Goal: Ask a question: Seek information or help from site administrators or community

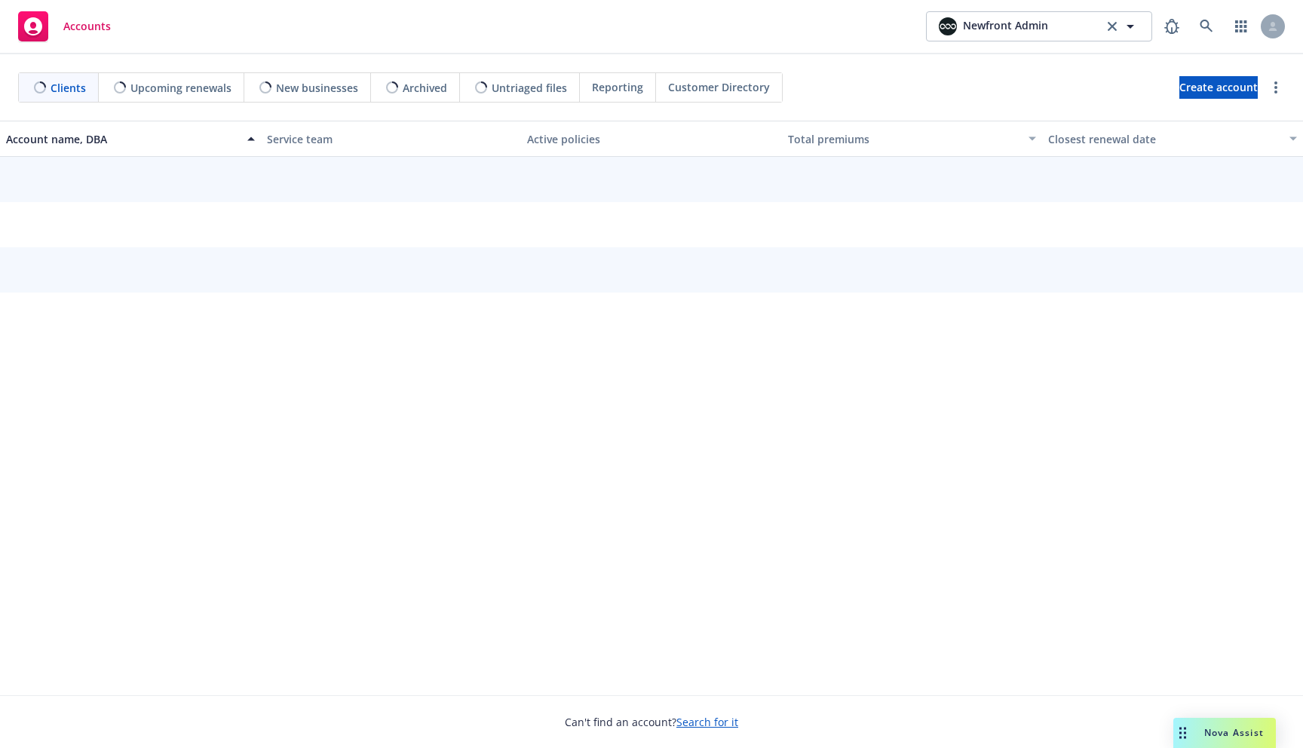
click at [1194, 728] on div "Nova Assist" at bounding box center [1234, 732] width 84 height 13
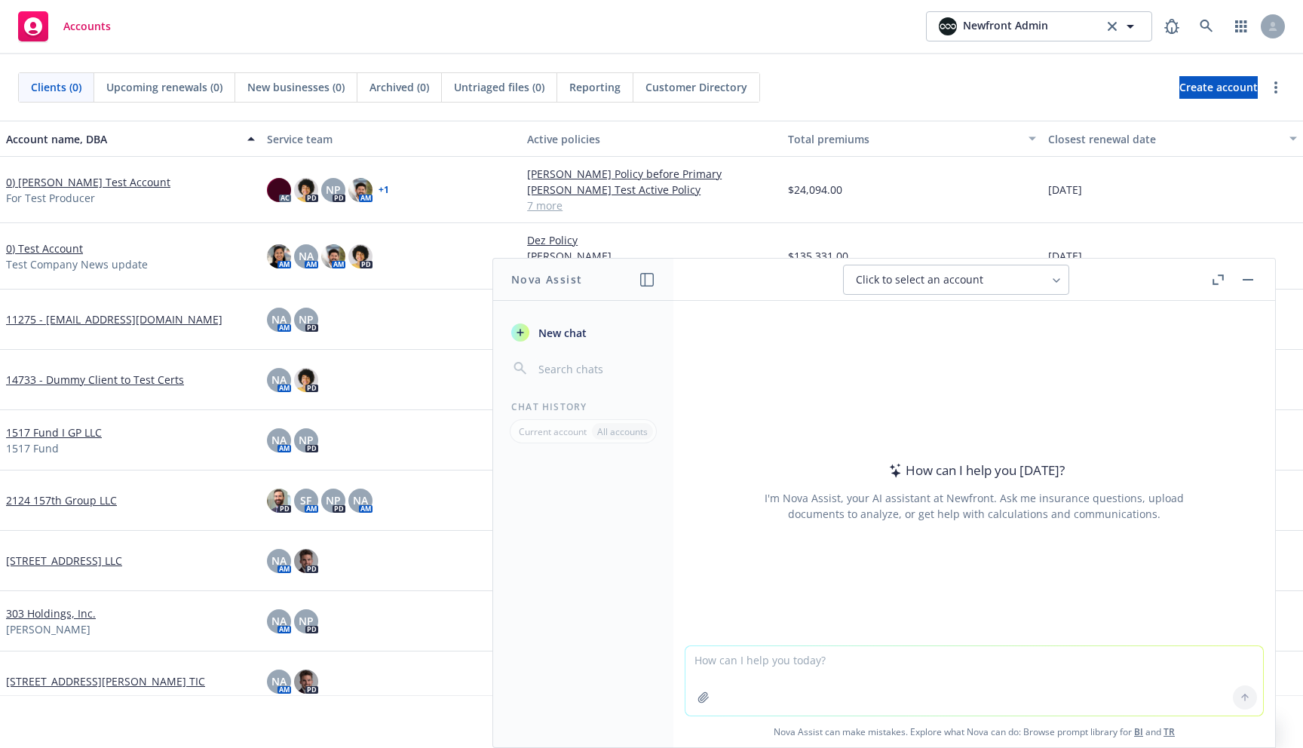
click at [1018, 288] on button "Click to select an account" at bounding box center [956, 280] width 226 height 30
click at [827, 571] on div "How can I help you today? I'm Nova Assist, your AI assistant at Newfront. Ask m…" at bounding box center [973, 491] width 577 height 236
click at [772, 676] on textarea at bounding box center [973, 680] width 577 height 69
paste textarea "AgentSync Group Number: 00651011 Status: Census ingested in Navigator Medable G…"
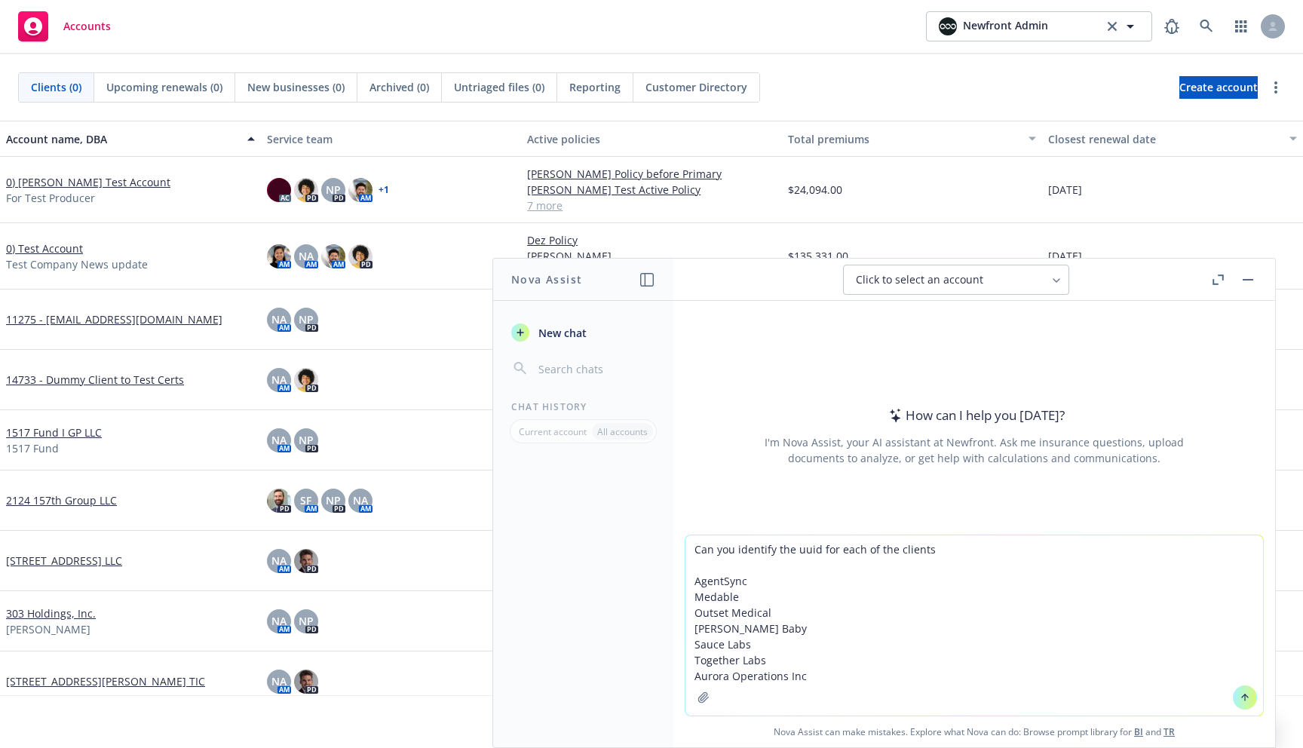
drag, startPoint x: 783, startPoint y: 555, endPoint x: 815, endPoint y: 549, distance: 32.2
click at [783, 554] on textarea "Can you identify the uuid for each of the clients AgentSync Medable Outset Medi…" at bounding box center [973, 625] width 577 height 180
type textarea "Can you identify the total rewards account uuid for each of these clients Agent…"
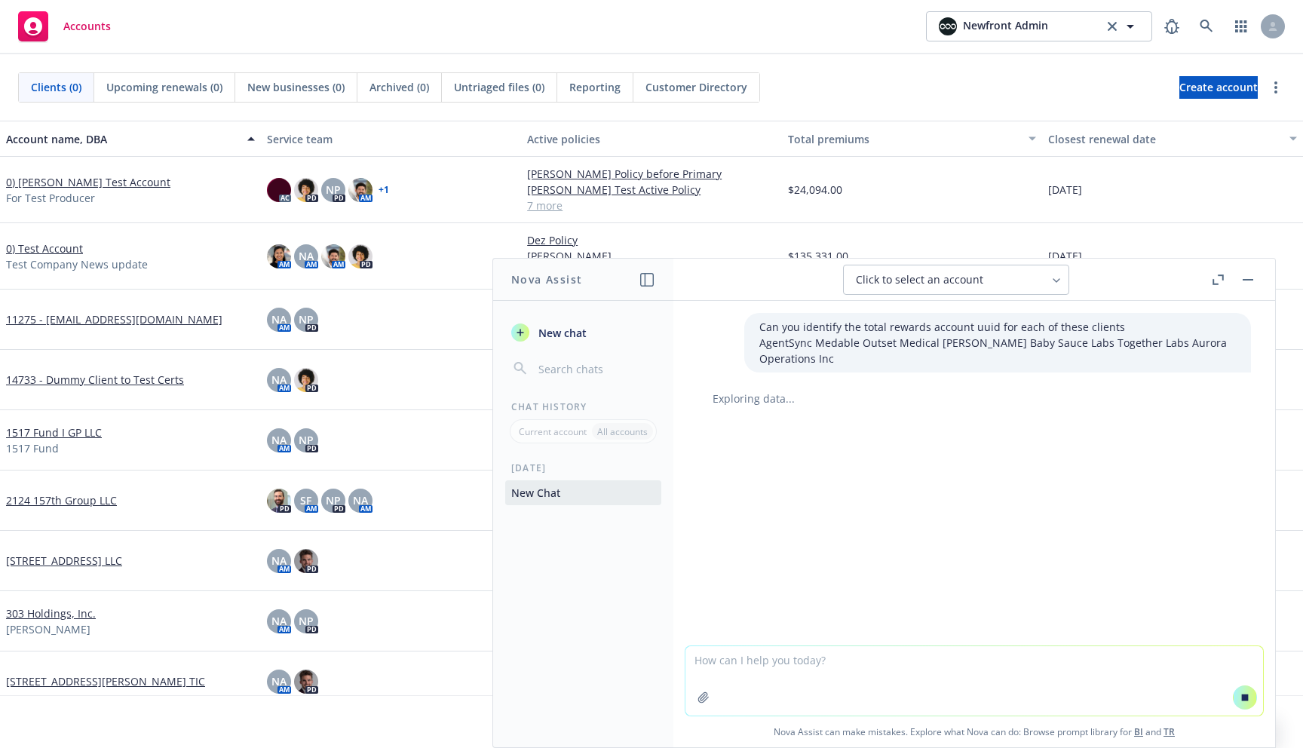
click at [939, 682] on textarea at bounding box center [973, 680] width 577 height 69
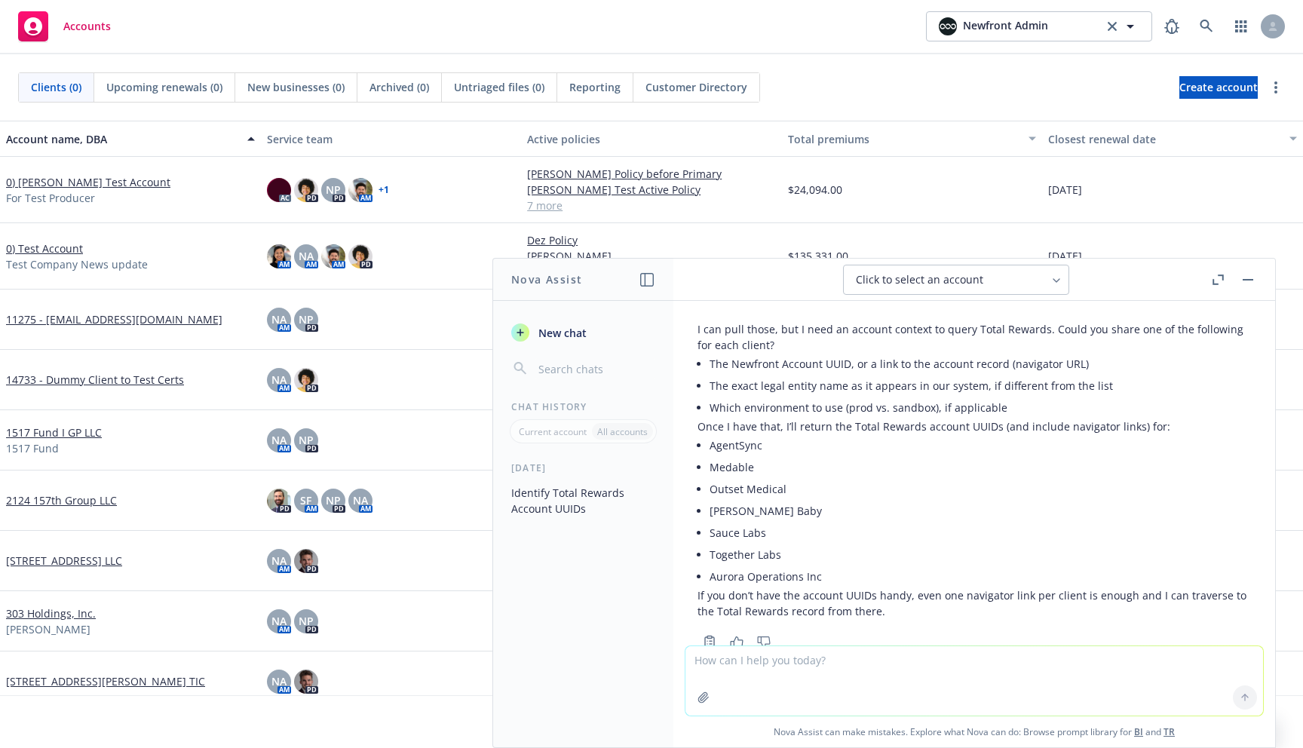
scroll to position [67, 0]
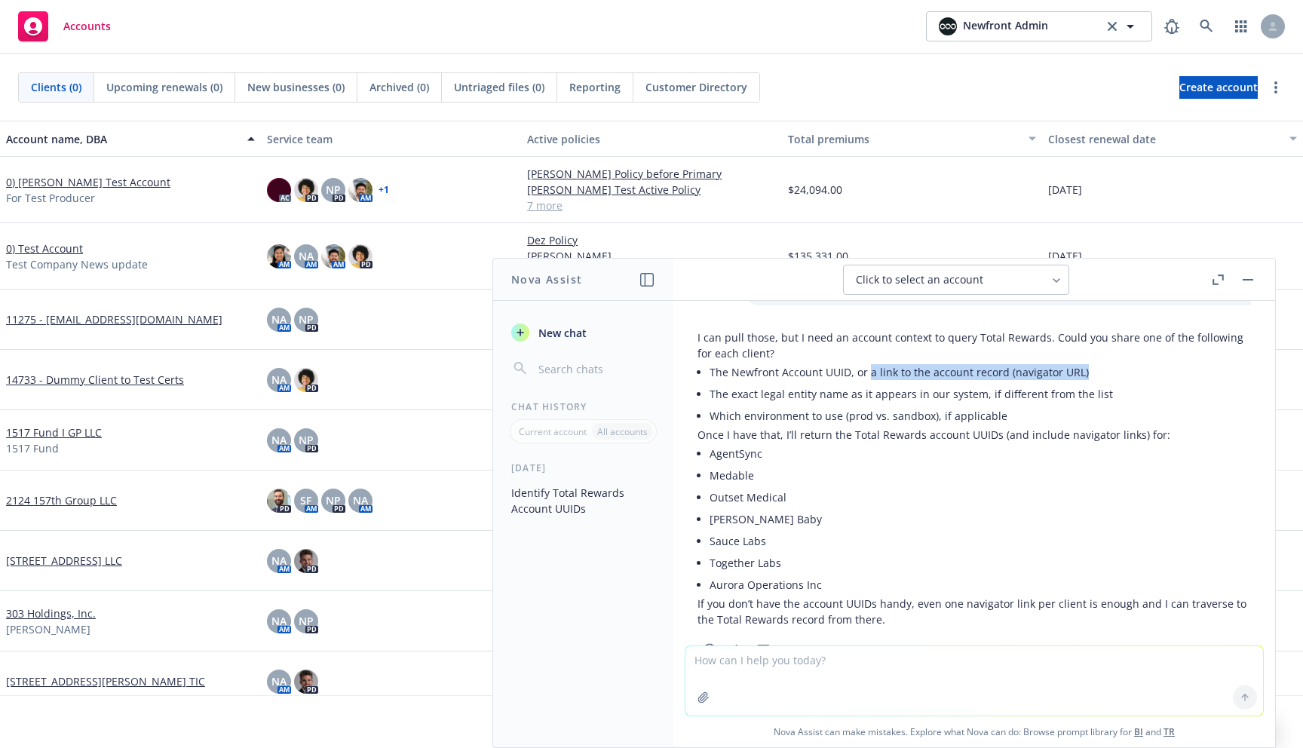
drag, startPoint x: 869, startPoint y: 374, endPoint x: 1088, endPoint y: 377, distance: 218.6
click at [1088, 377] on li "The Newfront Account UUID, or a link to the account record (navigator URL)" at bounding box center [979, 372] width 541 height 22
copy li "a link to the account record (navigator URL)"
click at [832, 670] on textarea at bounding box center [973, 680] width 577 height 69
paste textarea "a link to the account record (navigator URL)"
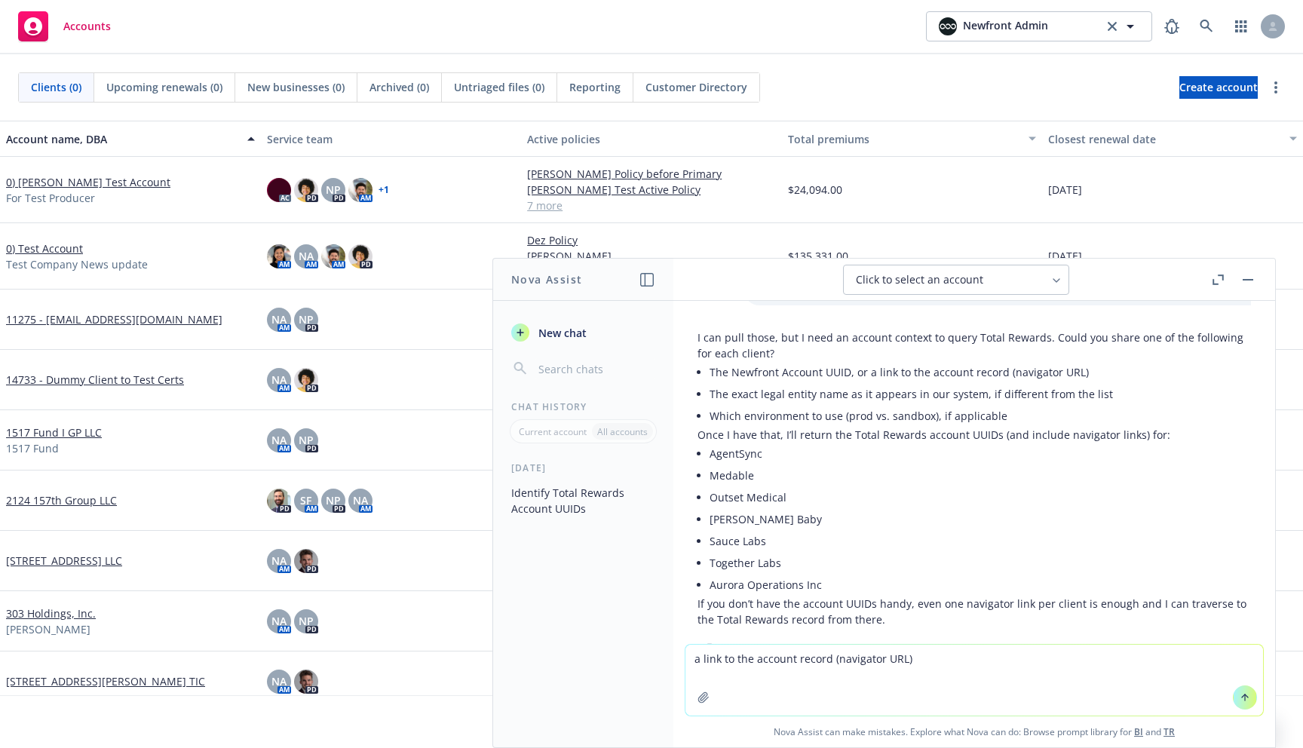
drag, startPoint x: 825, startPoint y: 654, endPoint x: 859, endPoint y: 661, distance: 33.9
click at [831, 657] on textarea "a link to the account record (navigator URL)" at bounding box center [973, 680] width 577 height 71
drag, startPoint x: 827, startPoint y: 658, endPoint x: 879, endPoint y: 651, distance: 52.6
click at [827, 658] on textarea "a link to the account record navigator URL" at bounding box center [973, 680] width 577 height 71
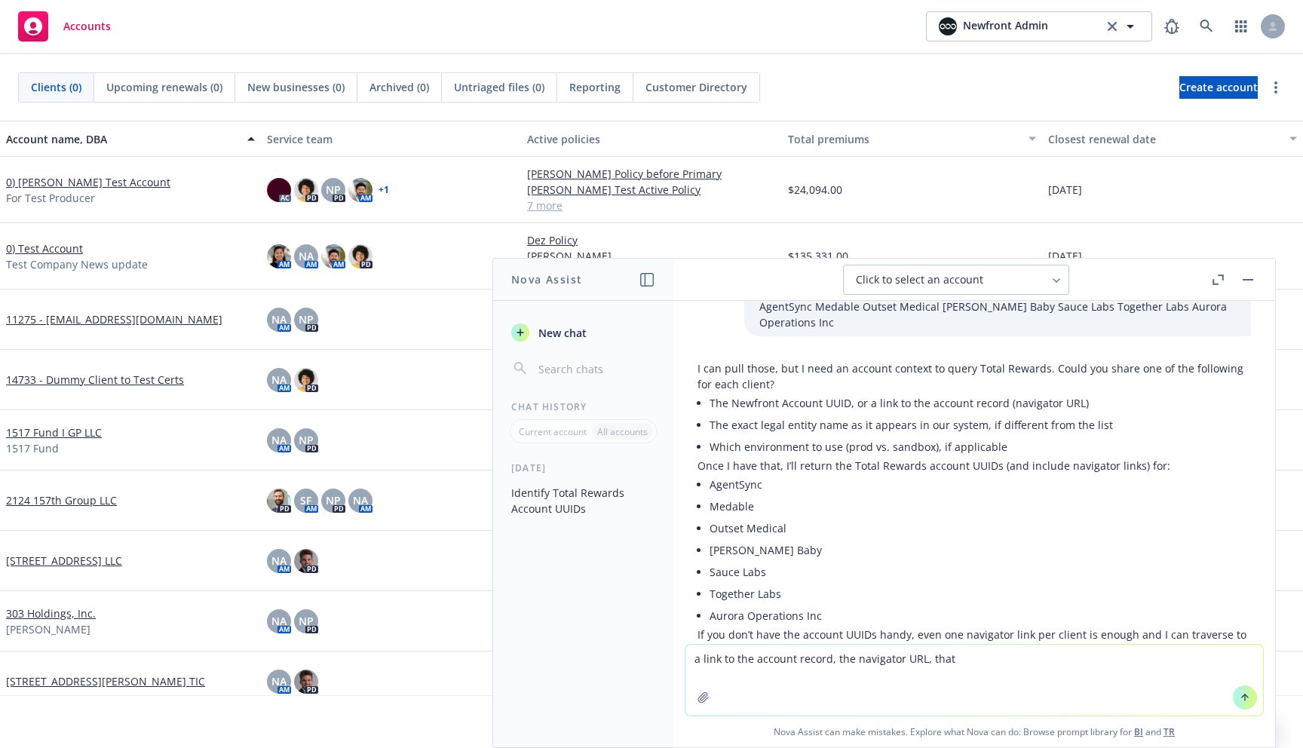
scroll to position [35, 0]
type textarea "a link to the account record, the navigator URL, that is for prod"
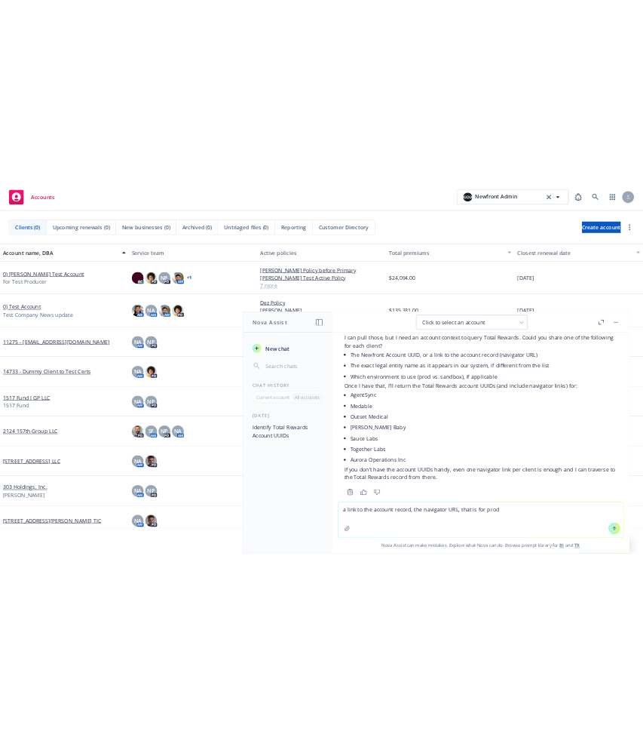
scroll to position [93, 0]
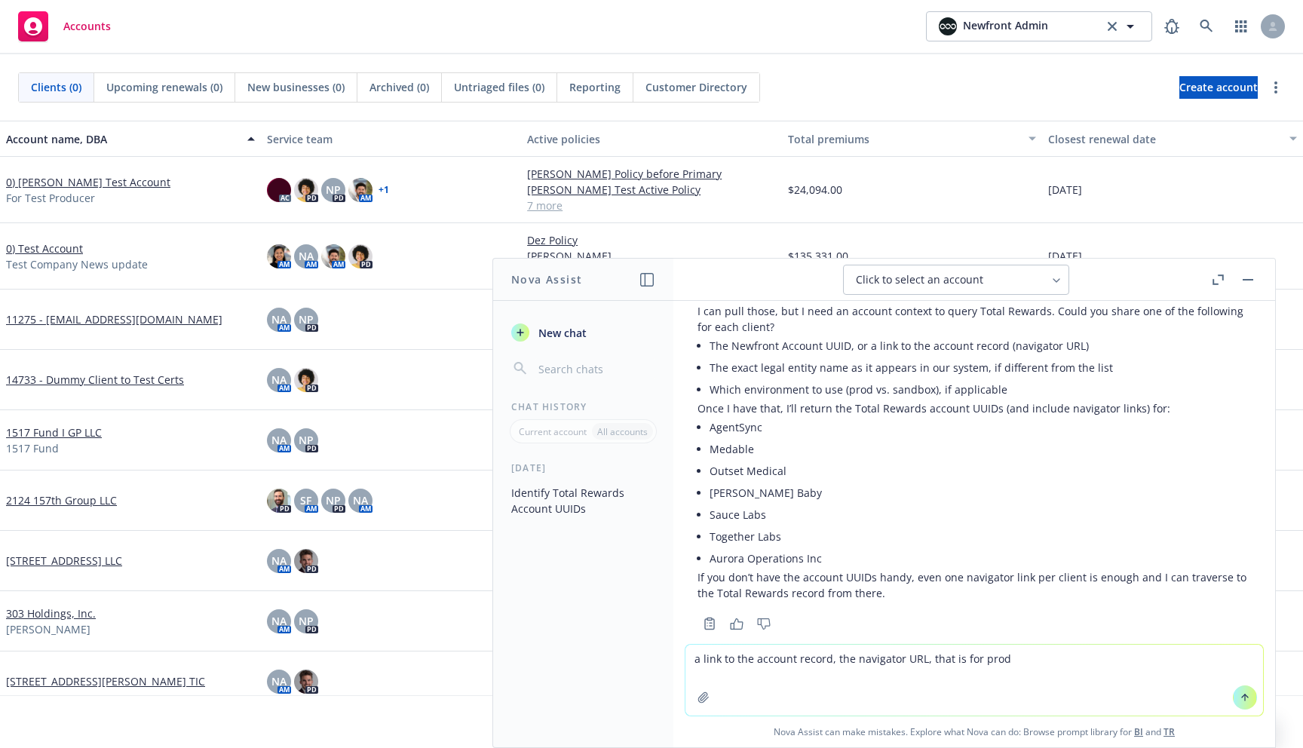
click at [1025, 656] on textarea "a link to the account record, the navigator URL, that is for prod" at bounding box center [973, 680] width 577 height 71
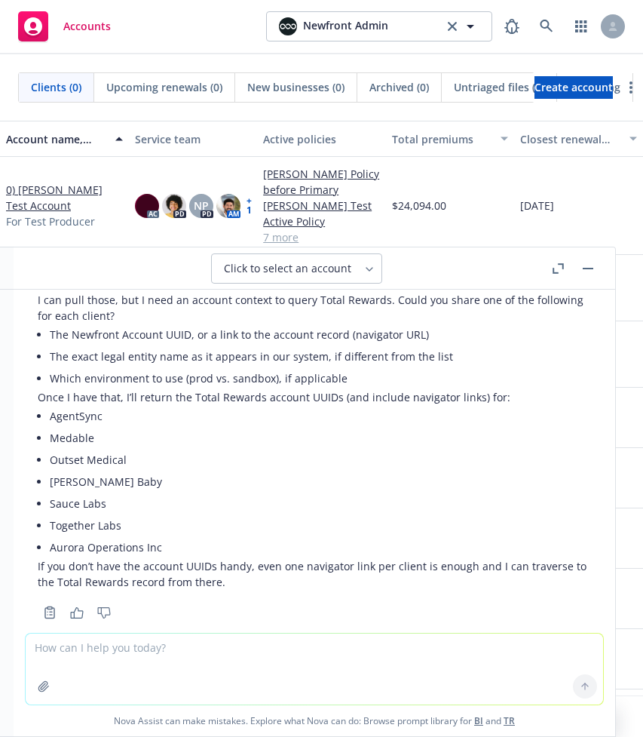
click at [66, 422] on li "AgentSync" at bounding box center [320, 416] width 541 height 22
copy li "AgentSync"
click at [246, 646] on textarea at bounding box center [314, 668] width 577 height 71
paste textarea "b921a035-5893-4121-87e5-4522cbffcfc1"
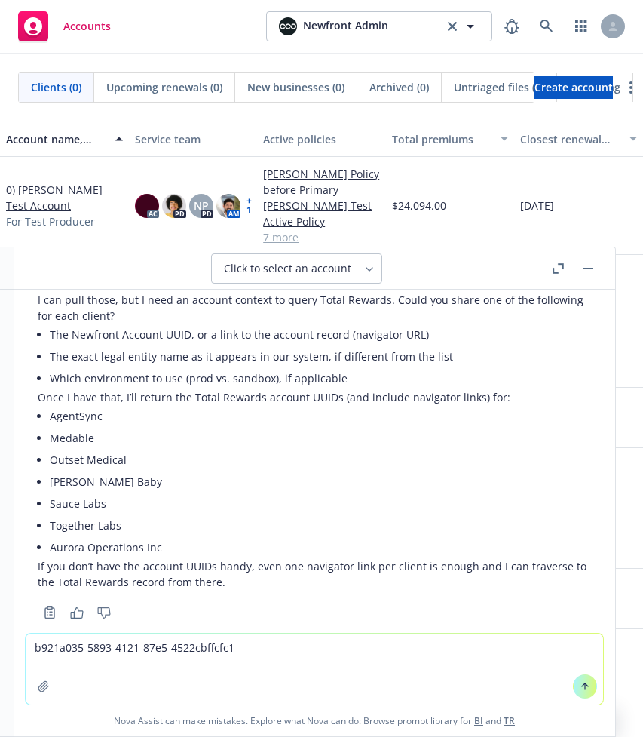
click at [79, 435] on li "Medable" at bounding box center [320, 438] width 541 height 22
copy li "Medable"
click at [207, 663] on textarea "b921a035-5893-4121-87e5-4522cbffcfc1" at bounding box center [314, 668] width 577 height 71
paste textarea "fecefd03-3639-4e8f-8afa-c48848f53b6c"
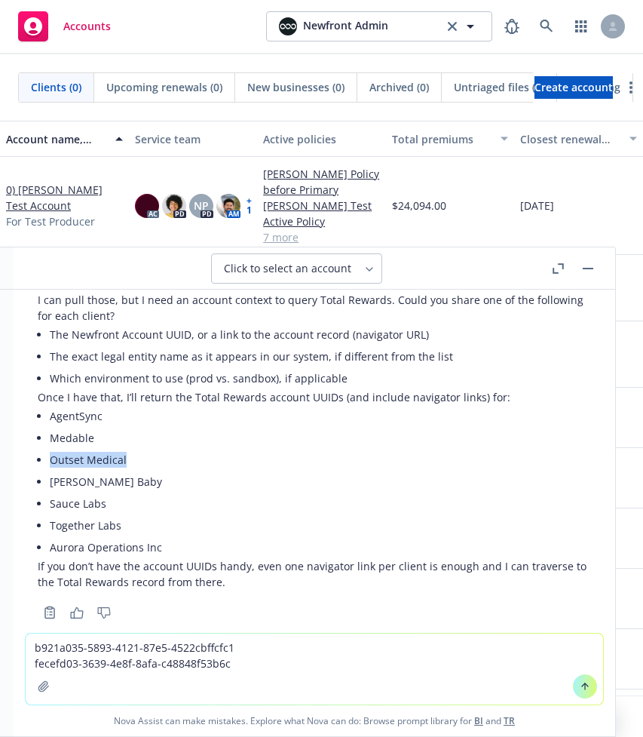
drag, startPoint x: 51, startPoint y: 461, endPoint x: 148, endPoint y: 461, distance: 96.5
click at [147, 461] on li "Outset Medical" at bounding box center [320, 460] width 541 height 22
copy li "Outset Medical"
click at [271, 664] on textarea "b921a035-5893-4121-87e5-4522cbffcfc1 fecefd03-3639-4e8f-8afa-c48848f53b6c" at bounding box center [314, 668] width 577 height 71
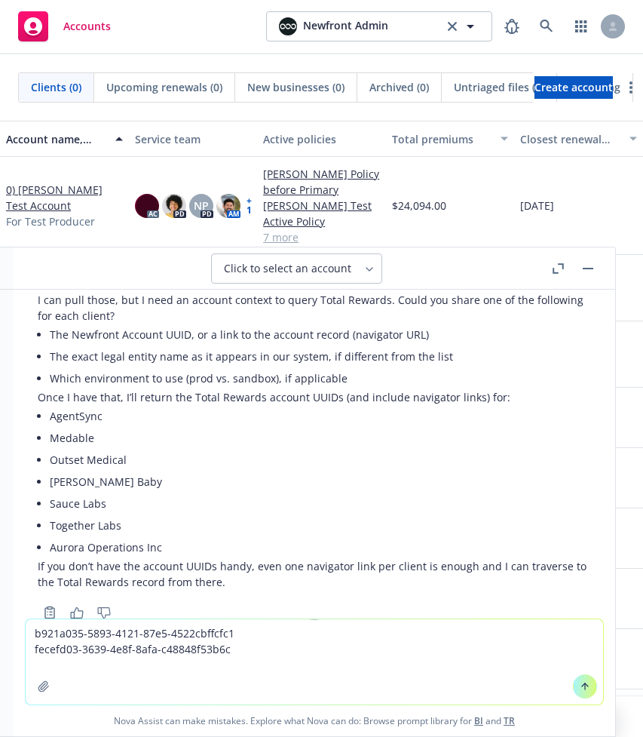
paste textarea "90b42431-1d6d-4de5-8d94-2817072a5a47"
click at [163, 473] on li "[PERSON_NAME] Baby" at bounding box center [320, 481] width 541 height 22
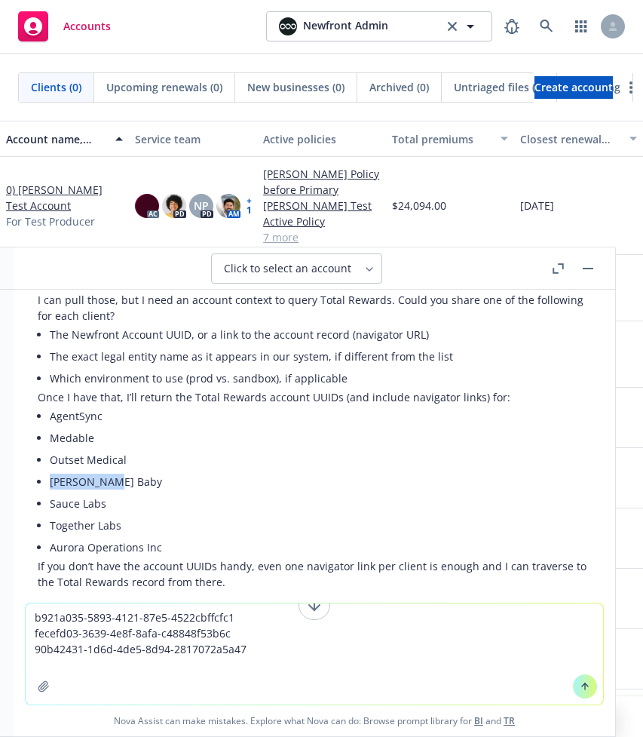
drag, startPoint x: 51, startPoint y: 482, endPoint x: 117, endPoint y: 483, distance: 65.6
click at [117, 483] on li "[PERSON_NAME] Baby" at bounding box center [320, 481] width 541 height 22
copy li "[PERSON_NAME] Baby"
click at [267, 656] on textarea "b921a035-5893-4121-87e5-4522cbffcfc1 fecefd03-3639-4e8f-8afa-c48848f53b6c 90b42…" at bounding box center [314, 653] width 577 height 101
paste textarea "386bc29b-bcb6-4918-883d-6a054bbad462"
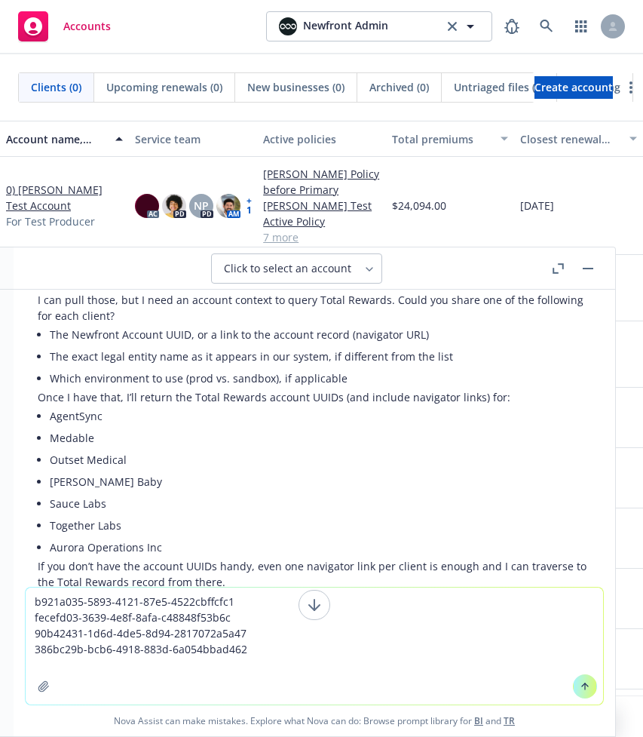
click at [69, 504] on li "Sauce Labs" at bounding box center [320, 503] width 541 height 22
copy ul "Sauce Labs"
click at [215, 676] on textarea "b921a035-5893-4121-87e5-4522cbffcfc1 fecefd03-3639-4e8f-8afa-c48848f53b6c 90b42…" at bounding box center [314, 645] width 577 height 117
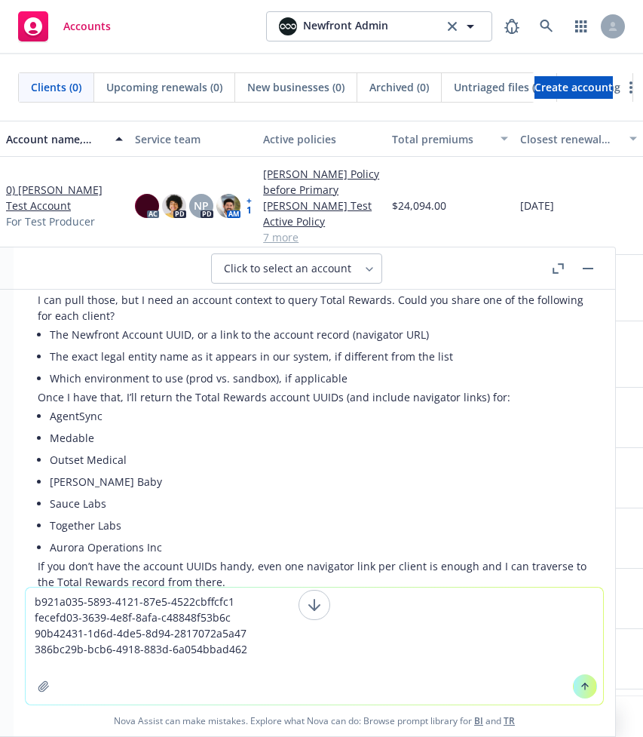
paste textarea "Sauce Labs"
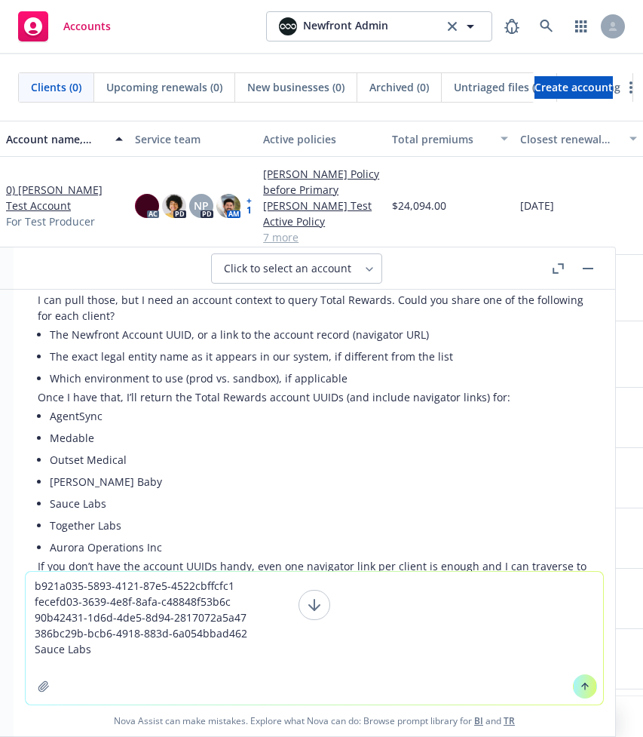
click at [82, 414] on li "AgentSync" at bounding box center [320, 416] width 541 height 22
copy li "AgentSync"
click at [249, 585] on textarea "b921a035-5893-4121-87e5-4522cbffcfc1 fecefd03-3639-4e8f-8afa-c48848f53b6c 90b42…" at bounding box center [314, 637] width 577 height 133
paste textarea "AgentSync"
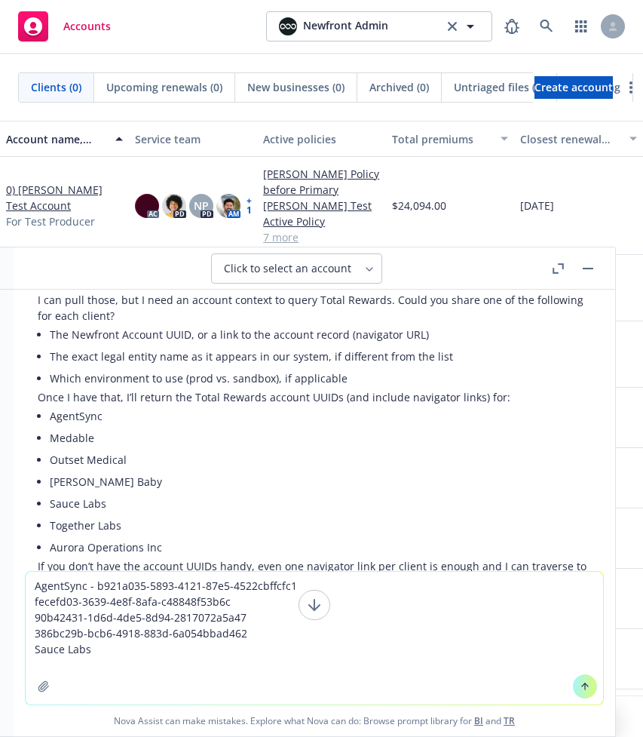
click at [72, 435] on li "Medable" at bounding box center [320, 438] width 541 height 22
copy li "Medable"
click at [97, 602] on textarea "AgentSync - b921a035-5893-4121-87e5-4522cbffcfc1 fecefd03-3639-4e8f-8afa-c48848…" at bounding box center [314, 637] width 577 height 133
paste textarea "Medable"
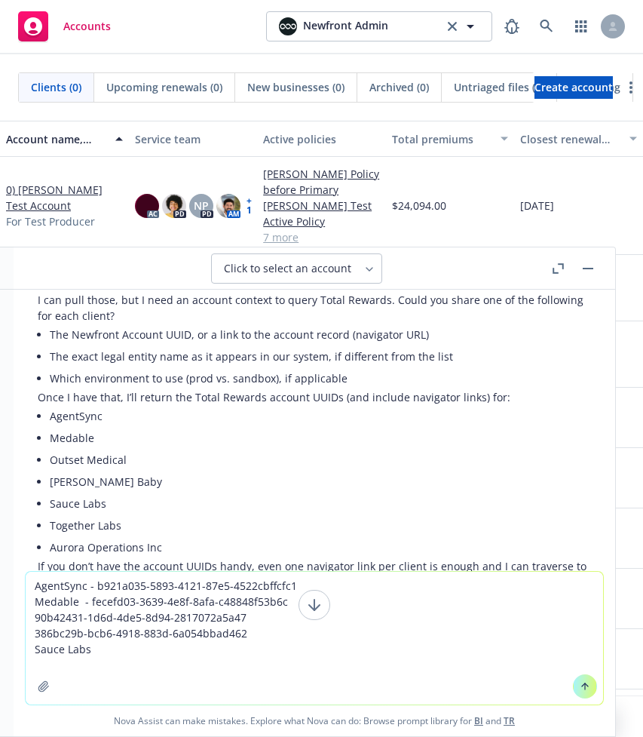
click at [84, 458] on li "Outset Medical" at bounding box center [320, 460] width 541 height 22
copy ul "Outset Medical"
click at [106, 621] on textarea "AgentSync - b921a035-5893-4121-87e5-4522cbffcfc1 Medable - fecefd03-3639-4e8f-8…" at bounding box center [314, 637] width 577 height 133
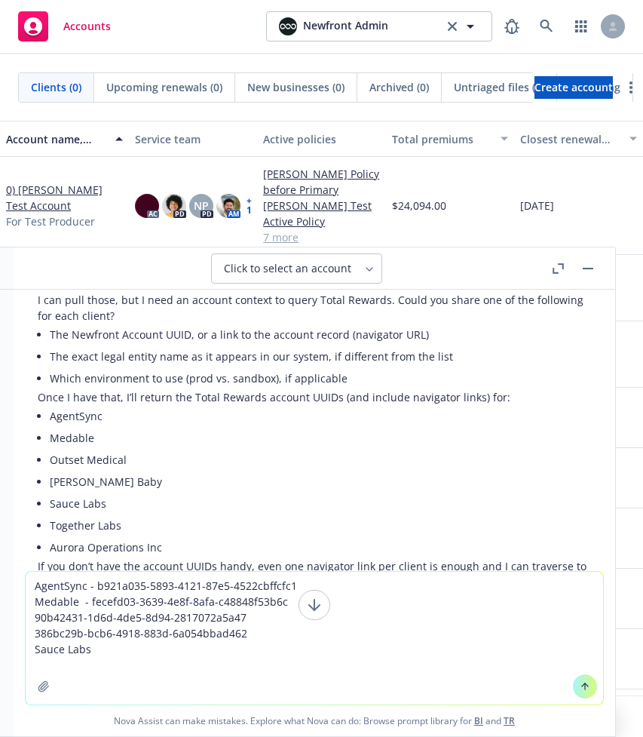
paste textarea "Outset Medical"
click at [83, 489] on li "[PERSON_NAME] Baby" at bounding box center [320, 481] width 541 height 22
click at [84, 484] on li "[PERSON_NAME] Baby" at bounding box center [320, 481] width 541 height 22
drag, startPoint x: 123, startPoint y: 480, endPoint x: 38, endPoint y: 487, distance: 85.5
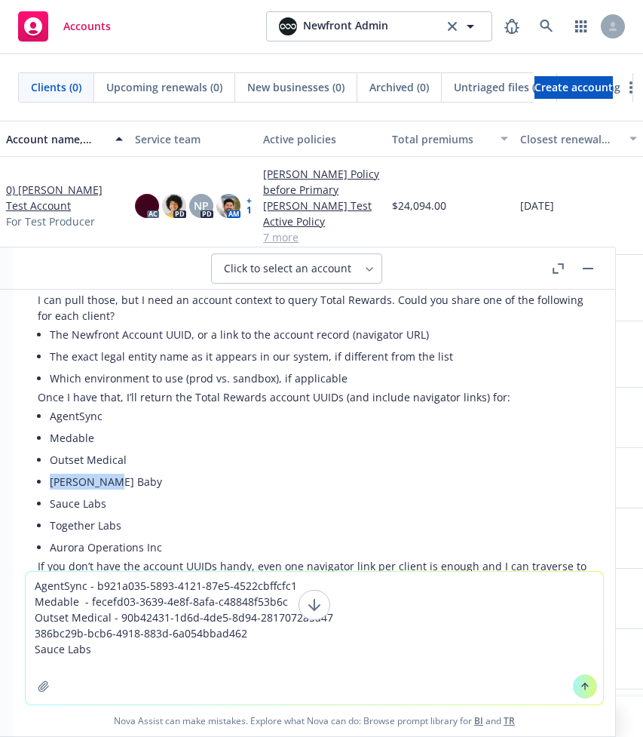
click at [38, 487] on div "I can pull those, but I need an account context to query Total Rewards. Could y…" at bounding box center [314, 441] width 553 height 298
copy li "[PERSON_NAME] Baby"
click at [38, 630] on textarea "AgentSync - b921a035-5893-4121-87e5-4522cbffcfc1 Medable - fecefd03-3639-4e8f-8…" at bounding box center [314, 637] width 577 height 133
paste textarea "[PERSON_NAME] Baby"
click at [118, 651] on textarea "AgentSync - b921a035-5893-4121-87e5-4522cbffcfc1 Medable - fecefd03-3639-4e8f-8…" at bounding box center [314, 637] width 577 height 133
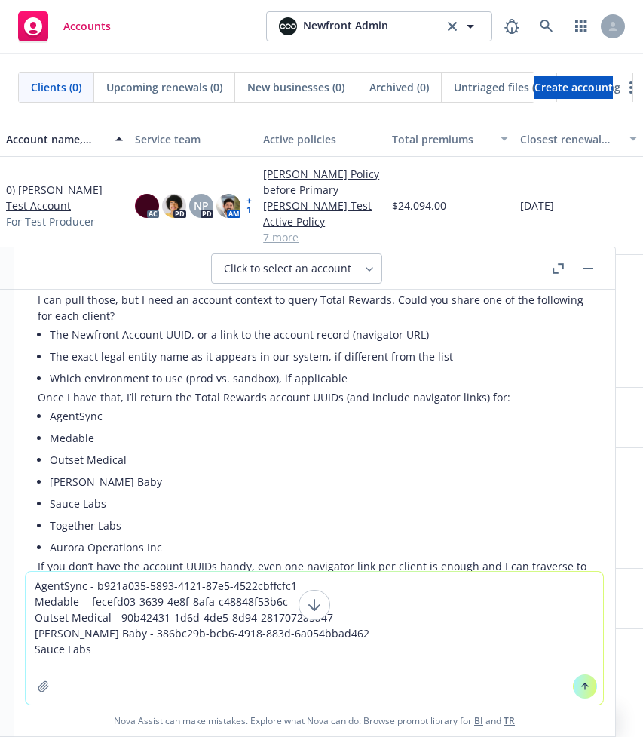
click at [201, 653] on textarea "AgentSync - b921a035-5893-4121-87e5-4522cbffcfc1 Medable - fecefd03-3639-4e8f-8…" at bounding box center [314, 637] width 577 height 133
paste textarea "79c168e6-6c8d-4b5a-85da-0627d61340fa"
click at [78, 526] on li "Together Labs" at bounding box center [320, 525] width 541 height 22
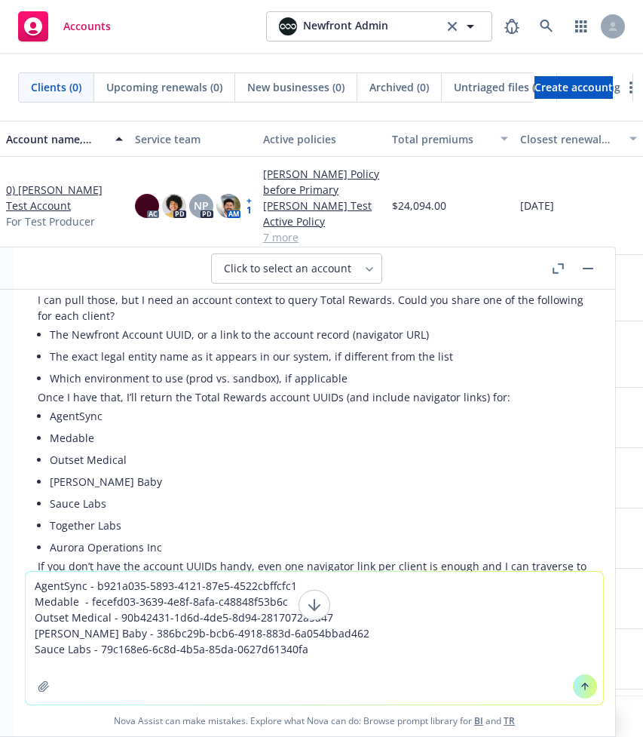
click at [289, 658] on textarea "AgentSync - b921a035-5893-4121-87e5-4522cbffcfc1 Medable - fecefd03-3639-4e8f-8…" at bounding box center [314, 637] width 577 height 133
paste textarea "a011d677-7d2b-4149-848c-1ed4f5251856"
click at [78, 525] on li "Together Labs" at bounding box center [320, 525] width 541 height 22
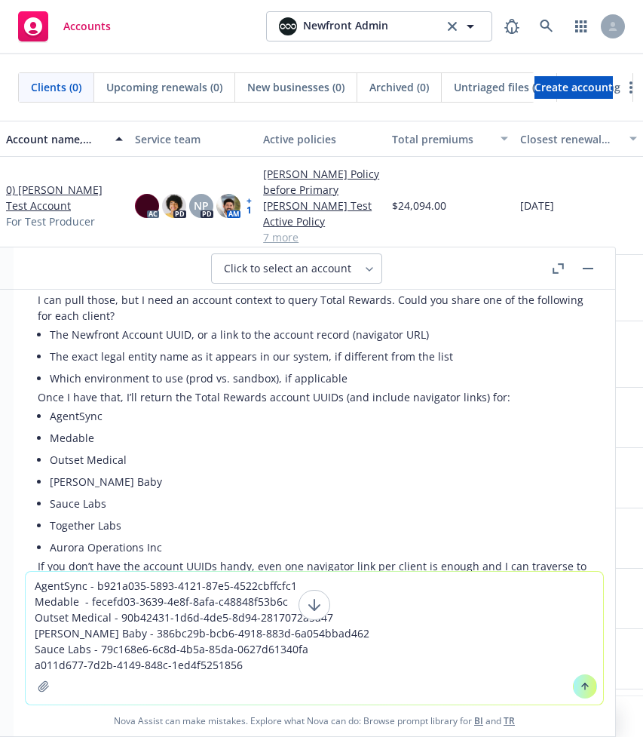
click at [318, 662] on textarea "AgentSync - b921a035-5893-4121-87e5-4522cbffcfc1 Medable - fecefd03-3639-4e8f-8…" at bounding box center [314, 637] width 577 height 133
paste textarea "Together Labs"
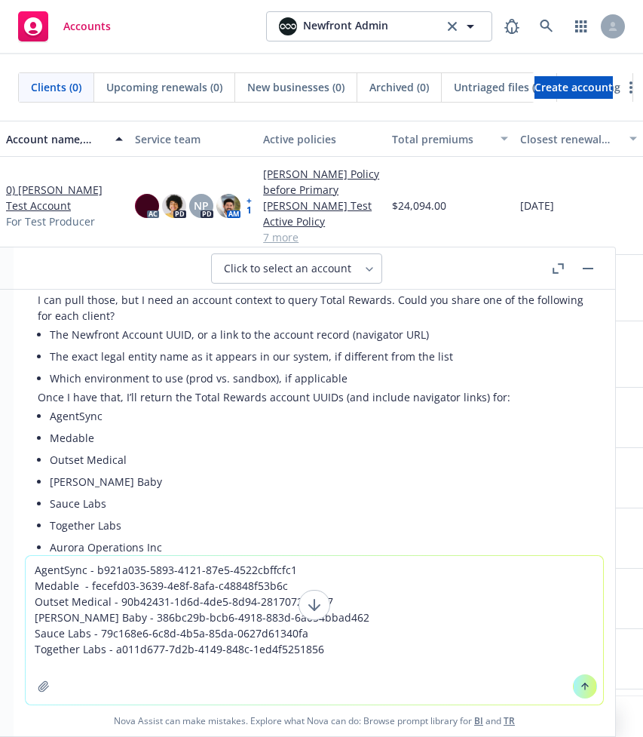
click at [72, 547] on li "Aurora Operations Inc" at bounding box center [320, 547] width 541 height 22
click at [65, 662] on textarea "AgentSync - b921a035-5893-4121-87e5-4522cbffcfc1 Medable - fecefd03-3639-4e8f-8…" at bounding box center [314, 630] width 577 height 149
paste textarea "Aurora Operations Inc"
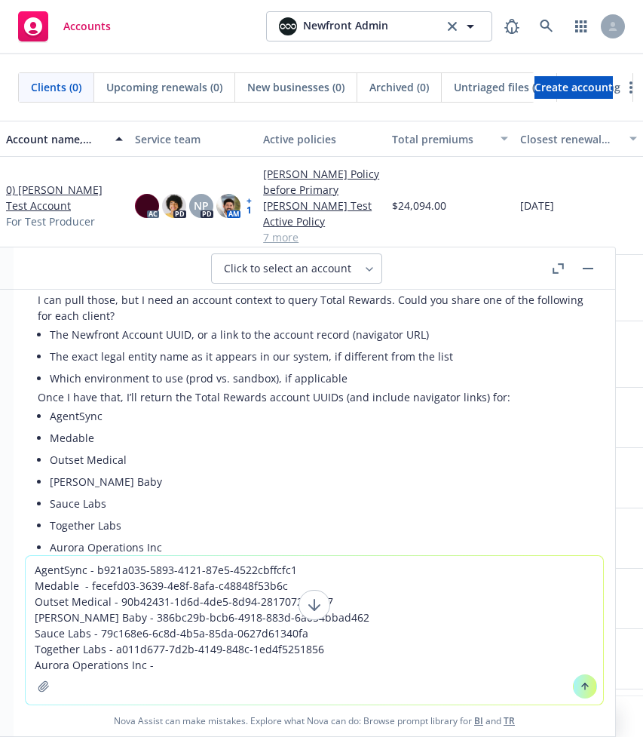
paste textarea "3871a81e-e15f-4973-82e1-f8194e9199c0"
click at [384, 629] on textarea "AgentSync - b921a035-5893-4121-87e5-4522cbffcfc1 Medable - fecefd03-3639-4e8f-8…" at bounding box center [314, 630] width 577 height 149
click at [387, 627] on textarea "AgentSync - b921a035-5893-4121-87e5-4522cbffcfc1 Medable - fecefd03-3639-4e8f-8…" at bounding box center [314, 630] width 577 height 149
type textarea "AgentSync - b921a035-5893-4121-87e5-4522cbffcfc1 Medable - fecefd03-3639-4e8f-8…"
click at [582, 685] on icon at bounding box center [585, 684] width 6 height 3
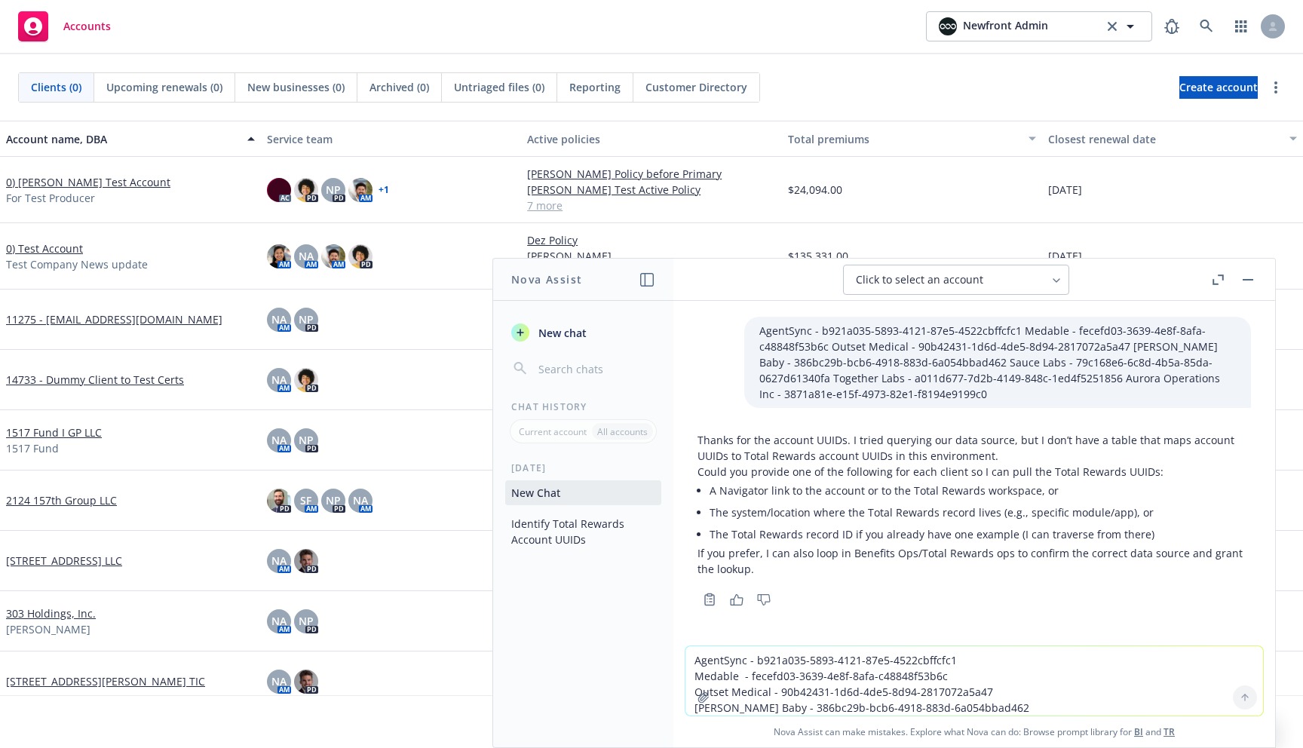
scroll to position [430, 0]
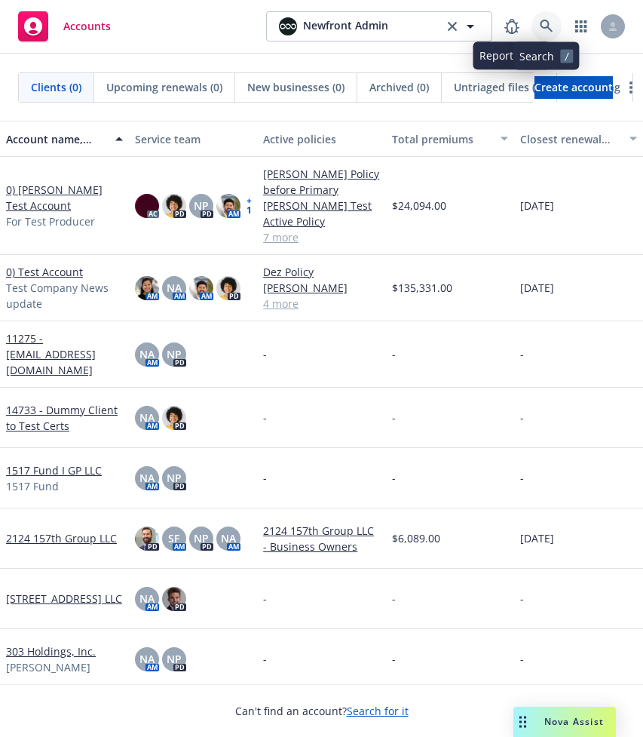
click at [545, 30] on icon at bounding box center [547, 27] width 14 height 14
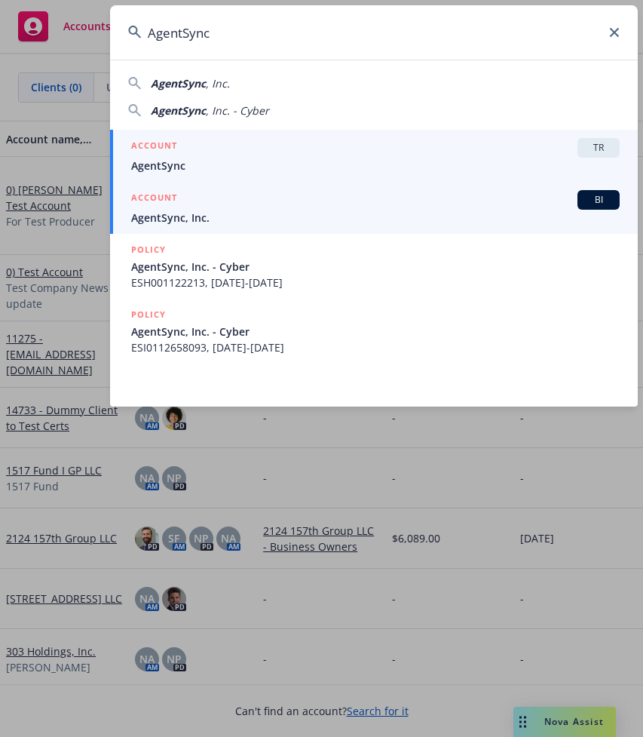
type input "AgentSync"
click at [218, 161] on span "AgentSync" at bounding box center [375, 166] width 489 height 16
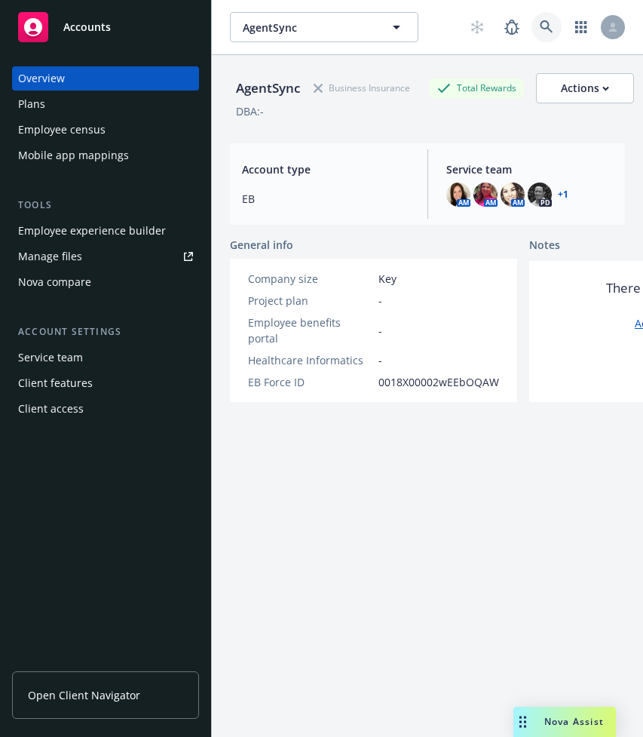
click at [540, 26] on icon at bounding box center [547, 27] width 14 height 14
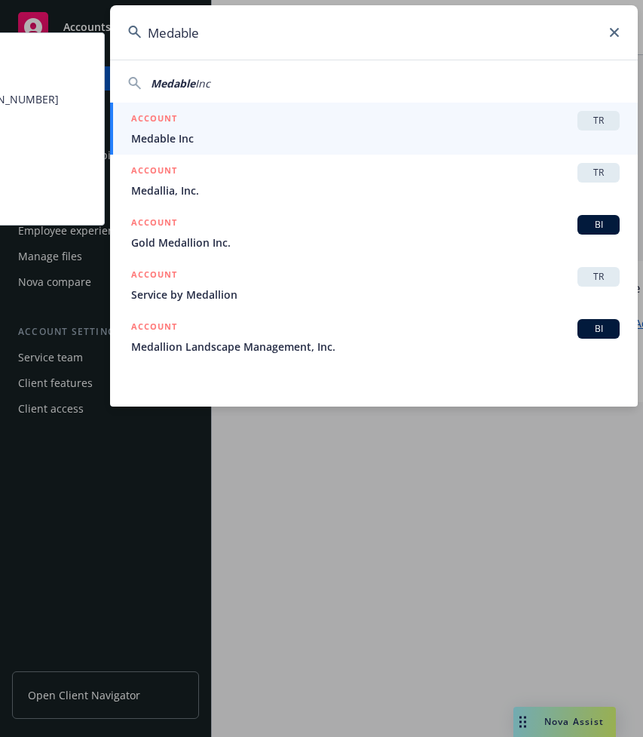
type input "Medable"
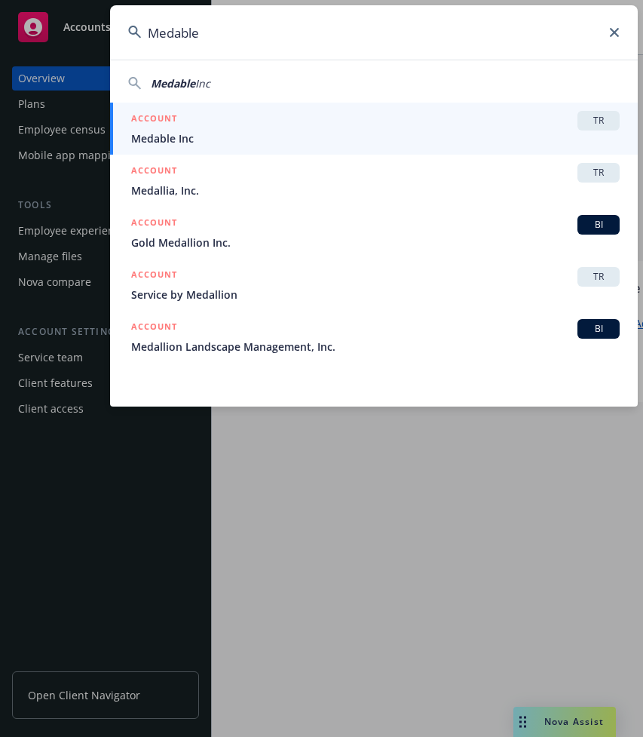
click at [395, 135] on span "Medable Inc" at bounding box center [375, 138] width 489 height 16
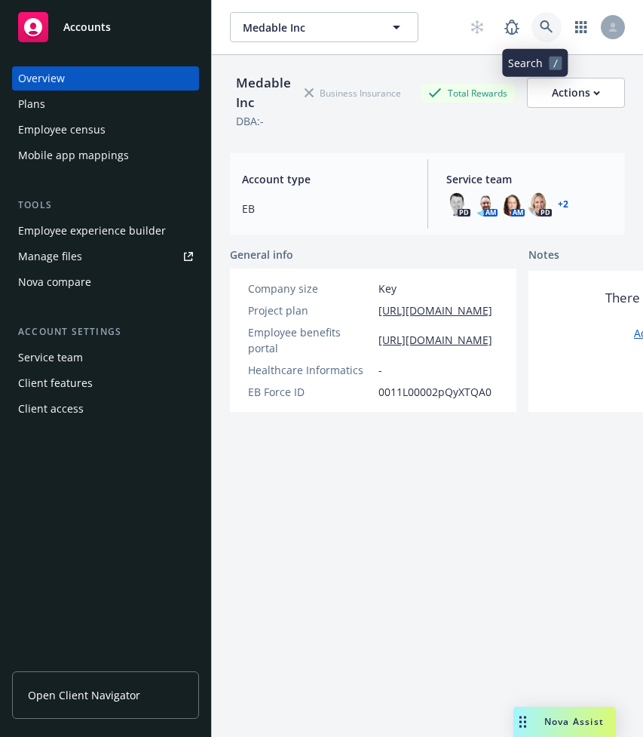
click at [540, 25] on icon at bounding box center [547, 27] width 14 height 14
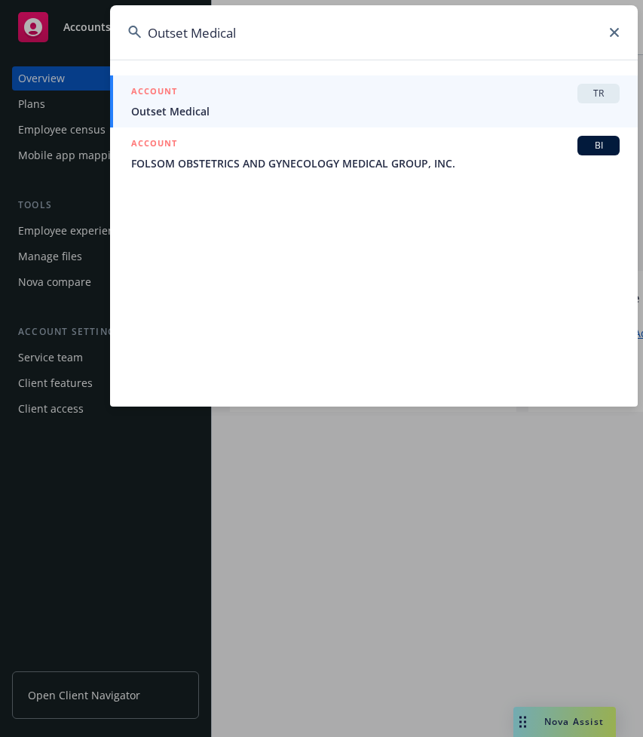
type input "Outset Medical"
click at [328, 112] on span "Outset Medical" at bounding box center [375, 111] width 489 height 16
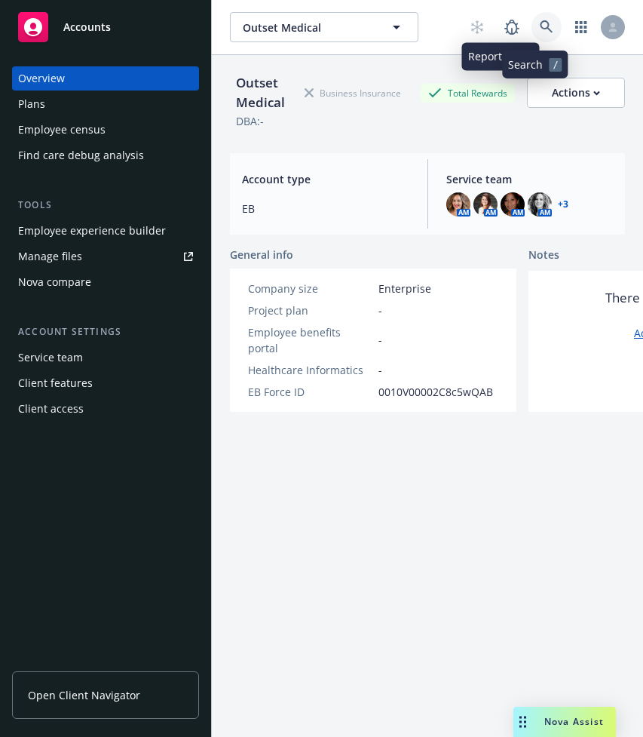
click at [540, 27] on icon at bounding box center [547, 27] width 14 height 14
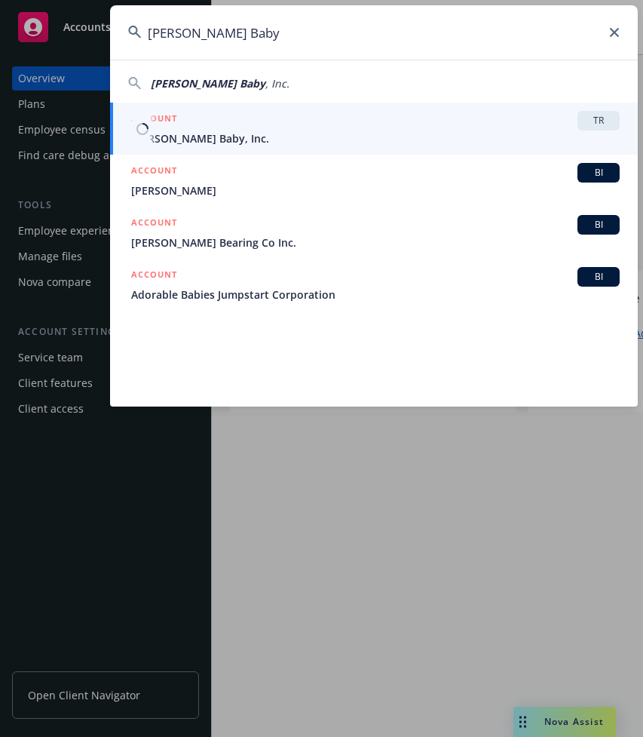
type input "[PERSON_NAME] Baby"
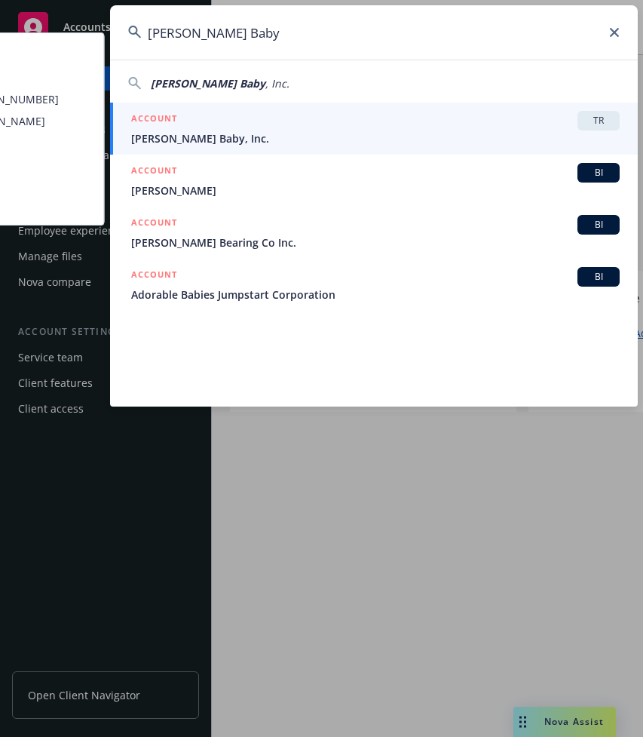
click at [236, 127] on div "ACCOUNT TR" at bounding box center [375, 121] width 489 height 20
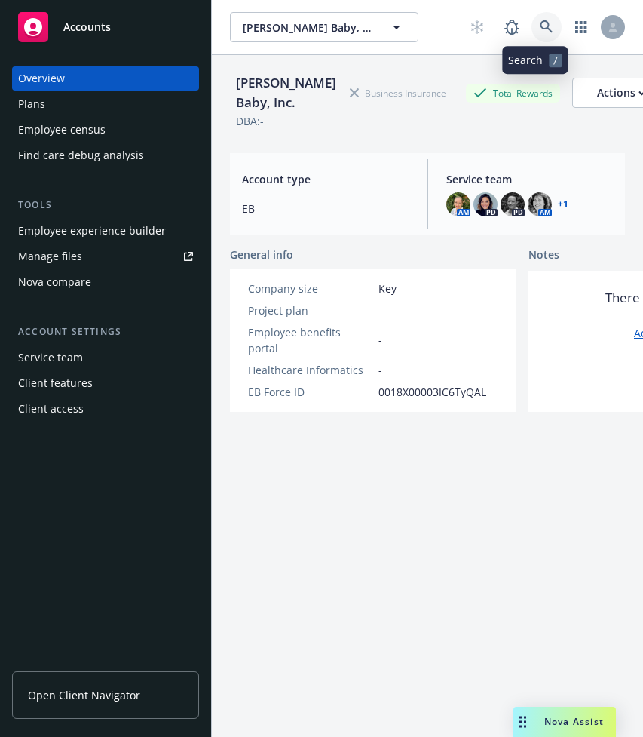
click at [540, 25] on icon at bounding box center [547, 27] width 14 height 14
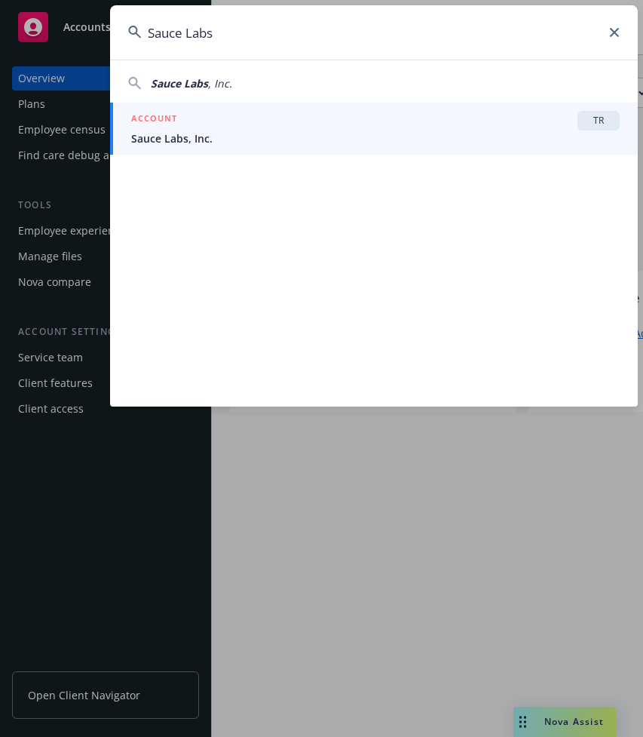
type input "Sauce Labs"
click at [272, 124] on div "ACCOUNT TR" at bounding box center [375, 121] width 489 height 20
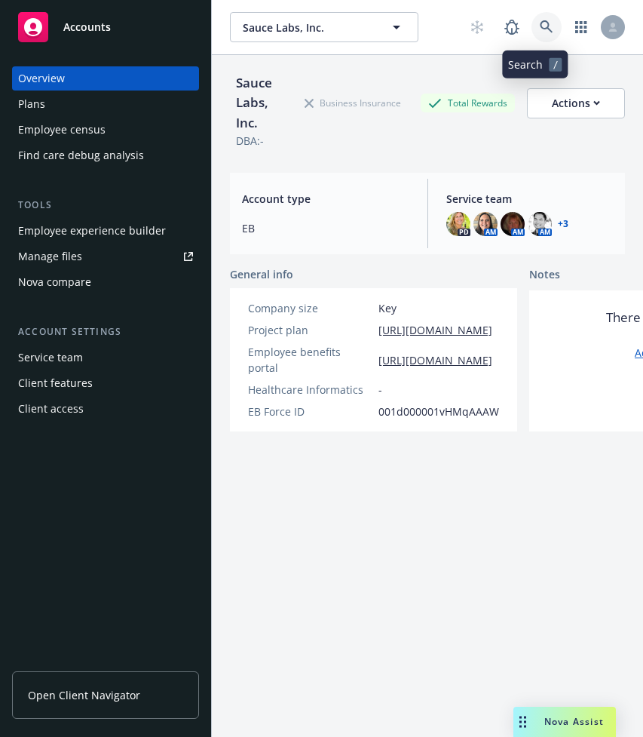
click at [540, 27] on icon at bounding box center [546, 26] width 13 height 13
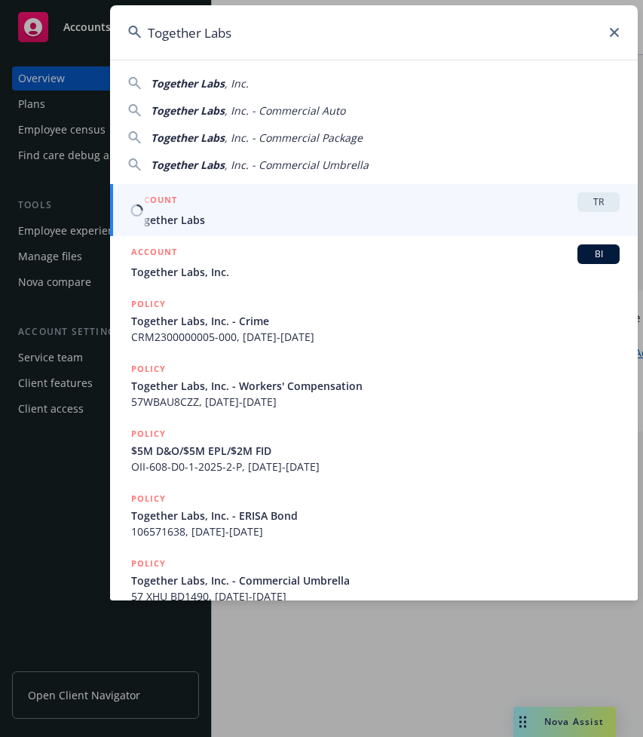
type input "Together Labs"
click at [200, 219] on span "Together Labs" at bounding box center [375, 220] width 489 height 16
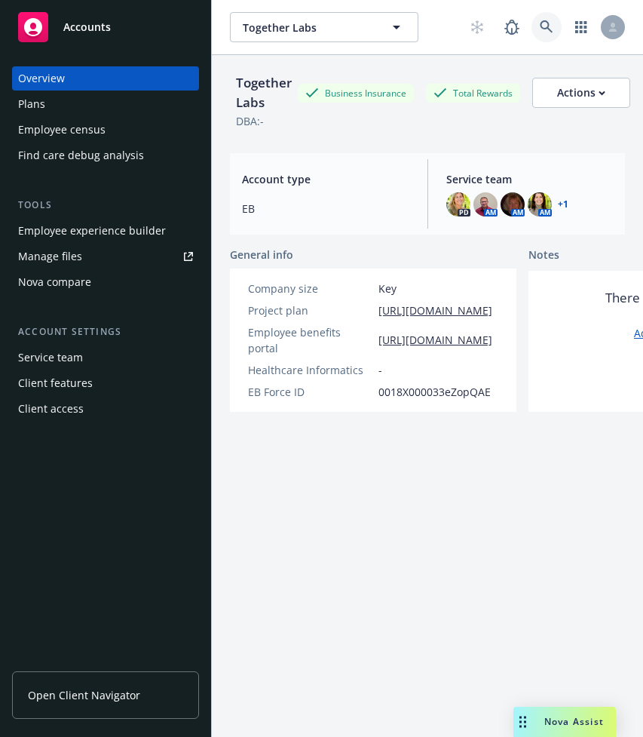
click at [540, 26] on icon at bounding box center [547, 27] width 14 height 14
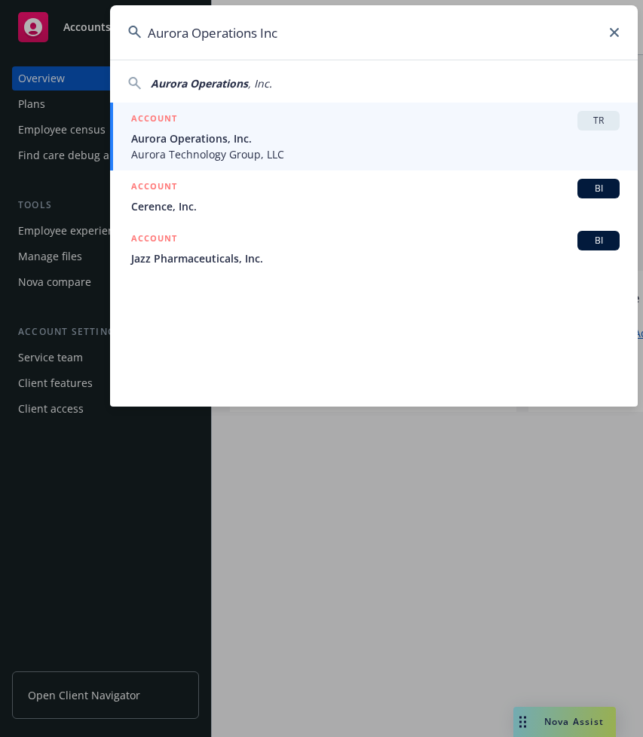
type input "Aurora Operations Inc"
click at [288, 111] on div "ACCOUNT TR" at bounding box center [375, 121] width 489 height 20
